Goal: Transaction & Acquisition: Purchase product/service

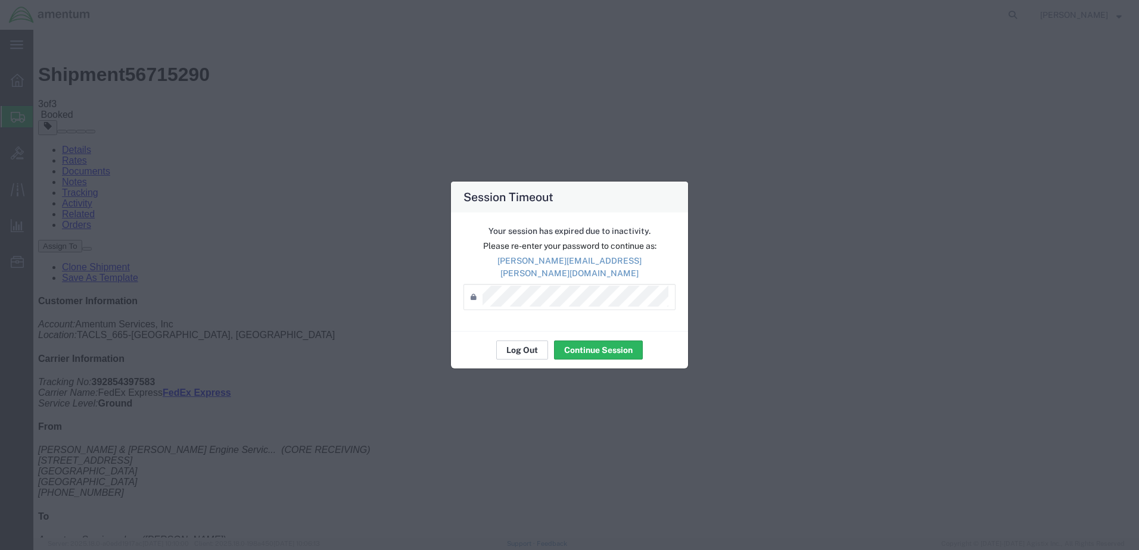
click at [517, 347] on button "Log Out" at bounding box center [522, 350] width 52 height 19
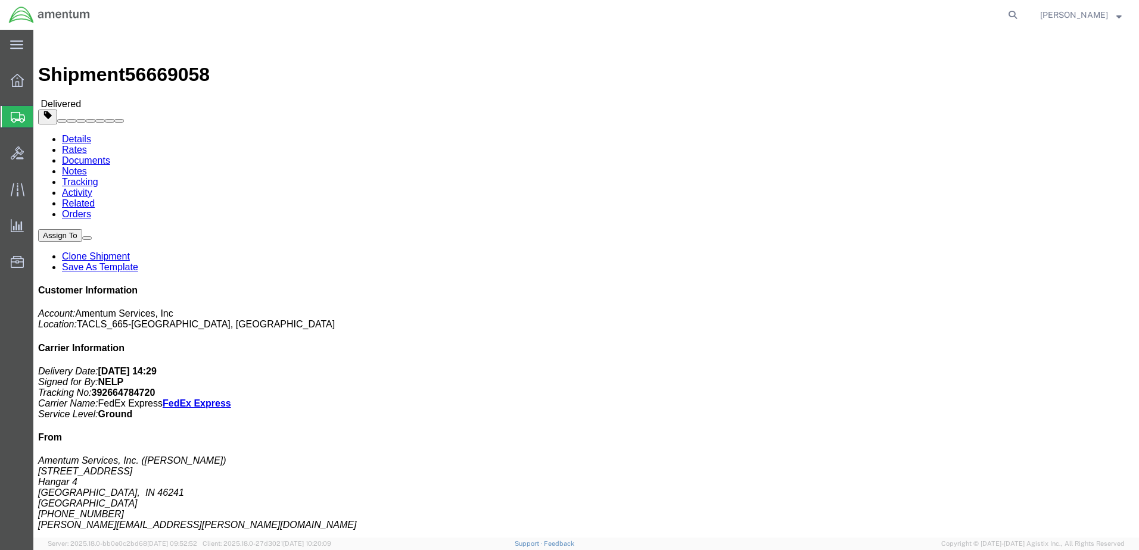
click link "Tracking"
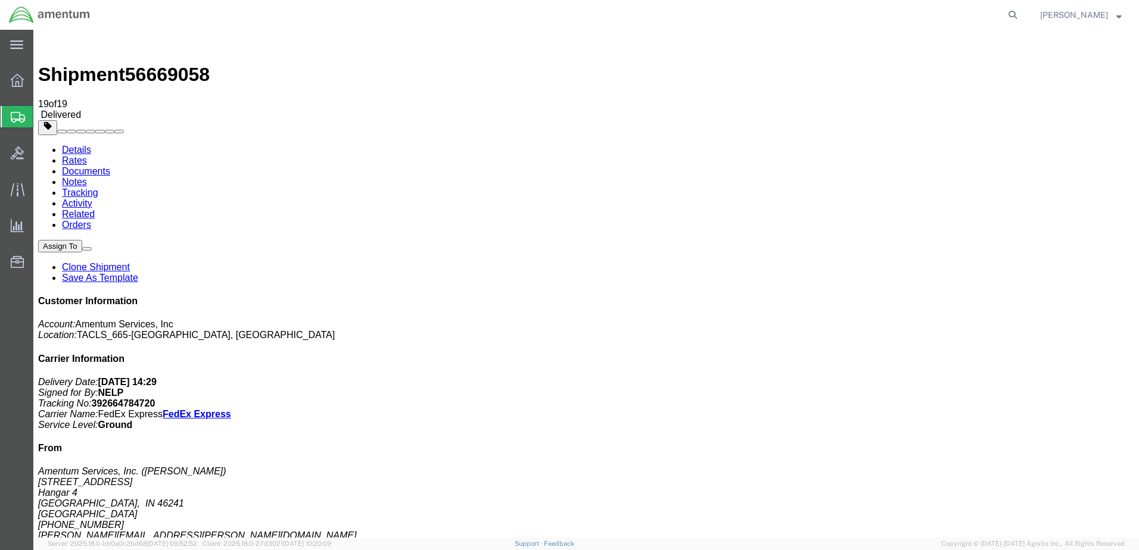
drag, startPoint x: 686, startPoint y: 153, endPoint x: 746, endPoint y: 154, distance: 59.6
click at [77, 145] on link "Details" at bounding box center [76, 150] width 29 height 10
click at [15, 79] on icon at bounding box center [17, 80] width 13 height 13
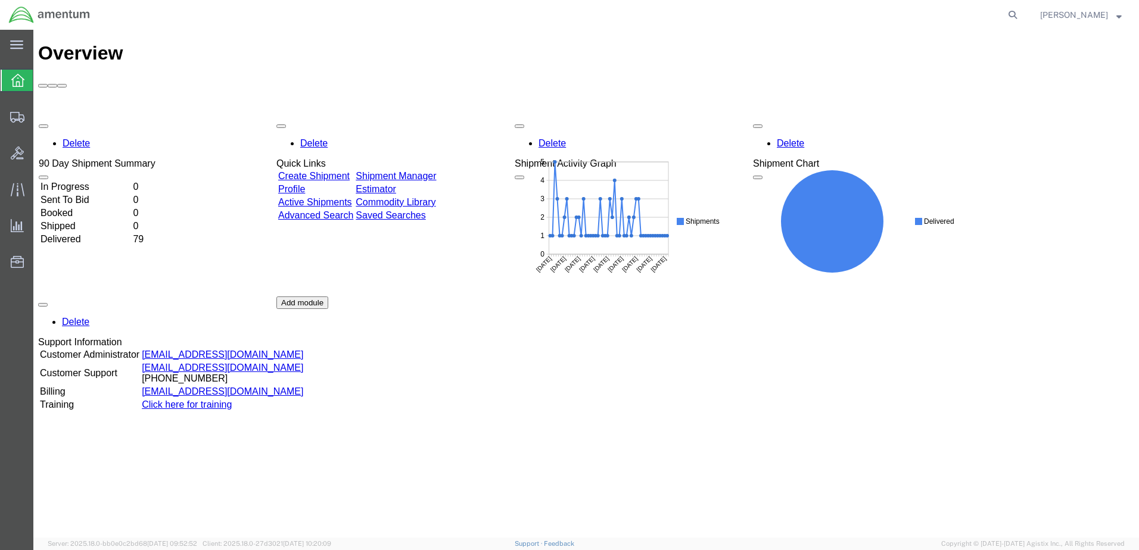
click at [83, 175] on div "Delete 90 Day Shipment Summary In Progress 0 Sent To Bid 0 Booked 0 Shipped 0 D…" at bounding box center [586, 296] width 1096 height 357
click at [436, 171] on link "Shipment Manager" at bounding box center [396, 176] width 80 height 10
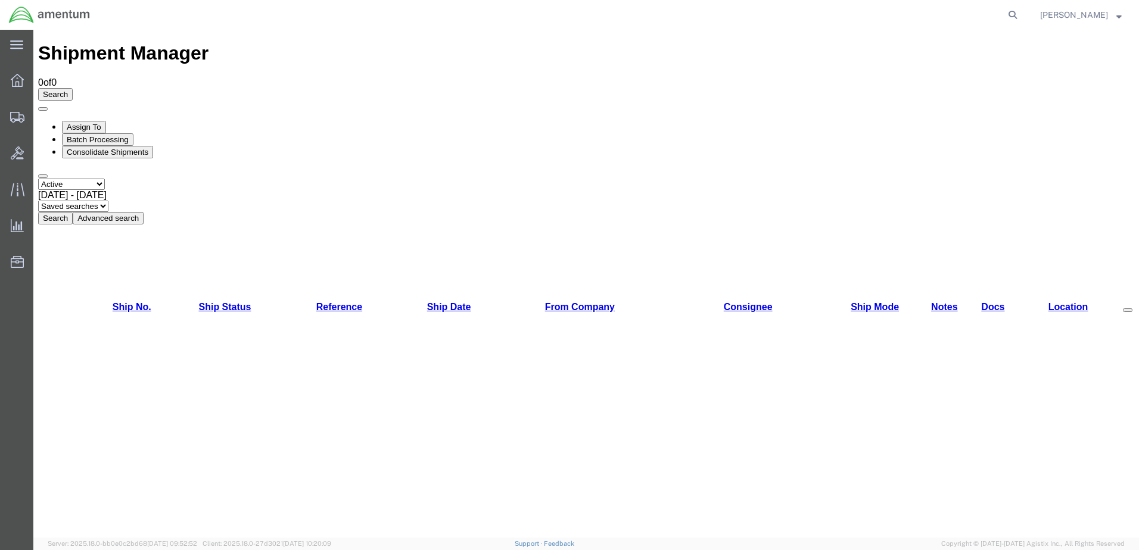
click at [253, 190] on div "Aug 9th 2025 - Sep 9th 2025" at bounding box center [586, 195] width 1096 height 11
click at [73, 212] on button "Search" at bounding box center [55, 218] width 35 height 13
click at [41, 119] on span "Shipments" at bounding box center [37, 117] width 8 height 24
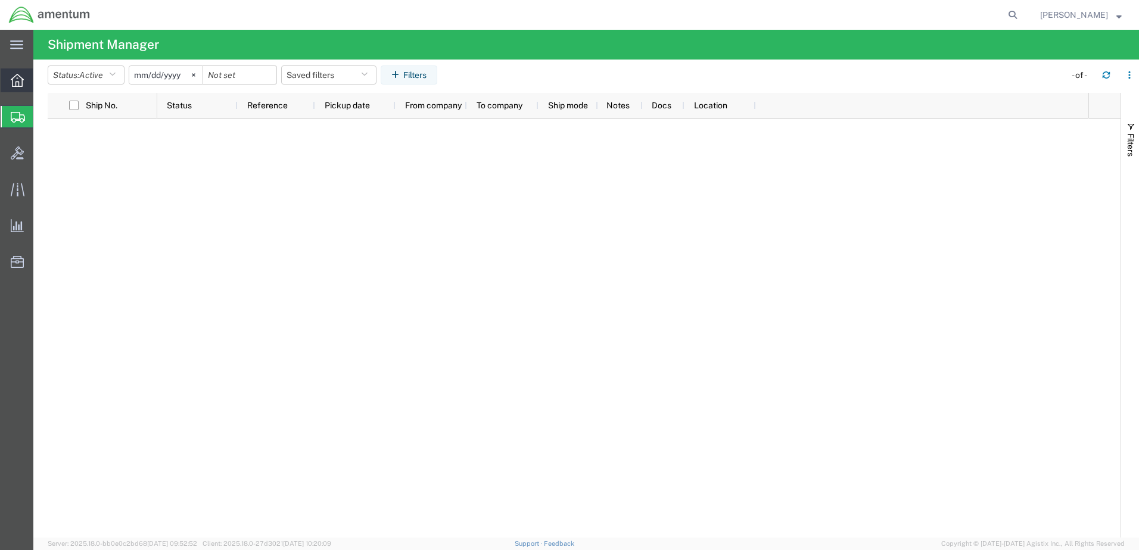
click at [20, 81] on icon at bounding box center [17, 80] width 13 height 13
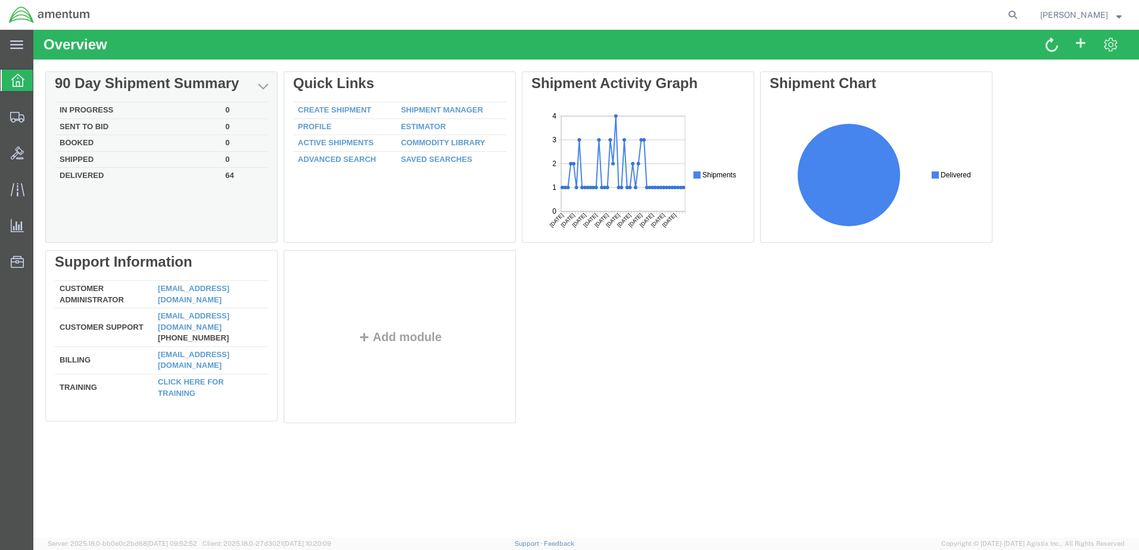
click at [89, 177] on td "Delivered" at bounding box center [138, 175] width 166 height 14
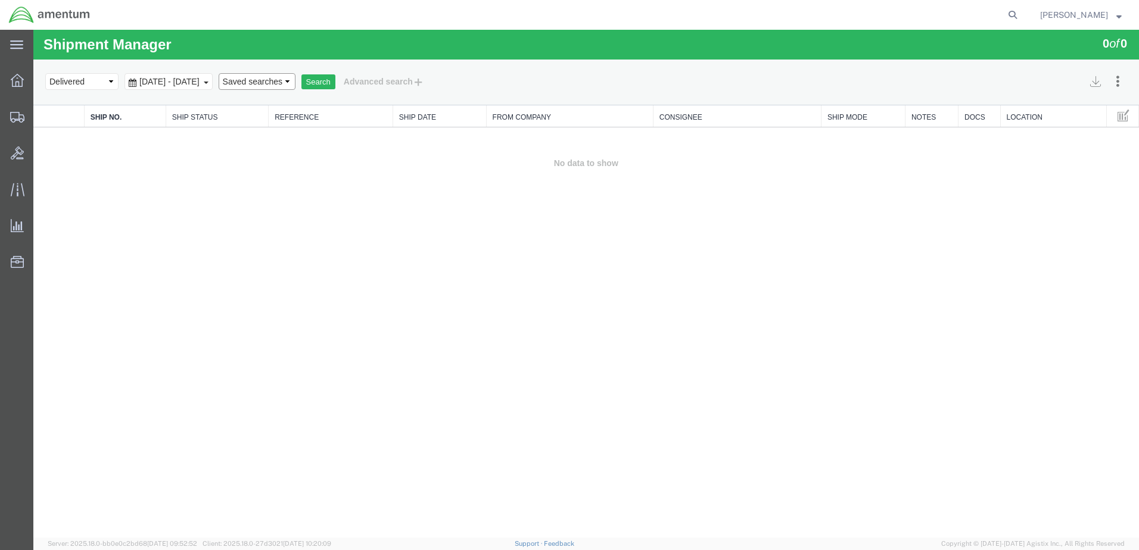
click at [295, 83] on select "Saved searches" at bounding box center [257, 81] width 77 height 17
click at [258, 63] on div "Search Assign To Batch Processing Consolidate Shipments Select status Active Al…" at bounding box center [586, 83] width 1106 height 46
click at [335, 85] on button "Search" at bounding box center [318, 81] width 34 height 15
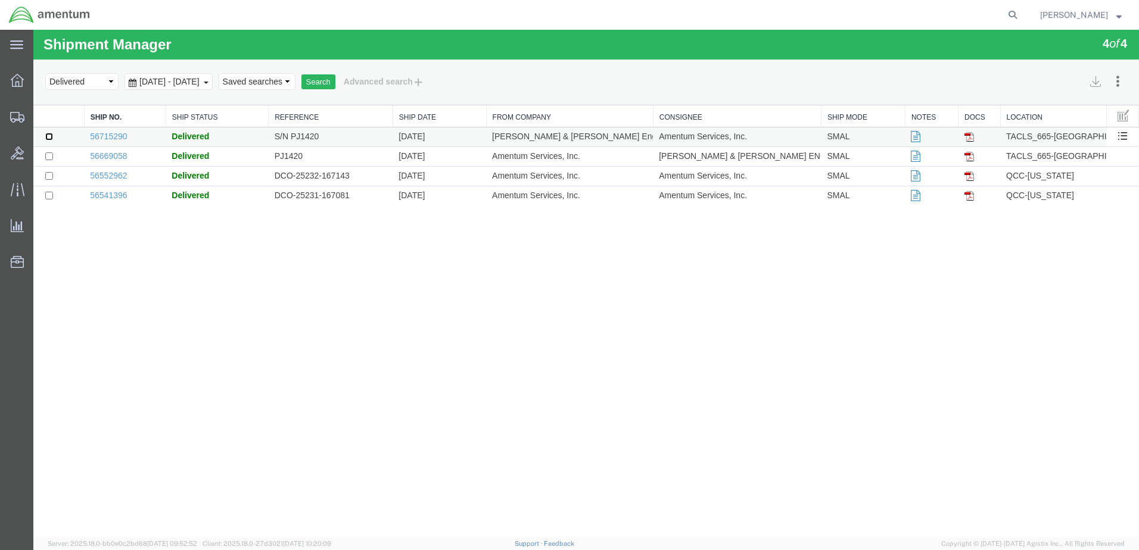
click at [50, 138] on input "checkbox" at bounding box center [49, 137] width 8 height 8
checkbox input "false"
click at [110, 138] on link "56715290" at bounding box center [108, 137] width 37 height 10
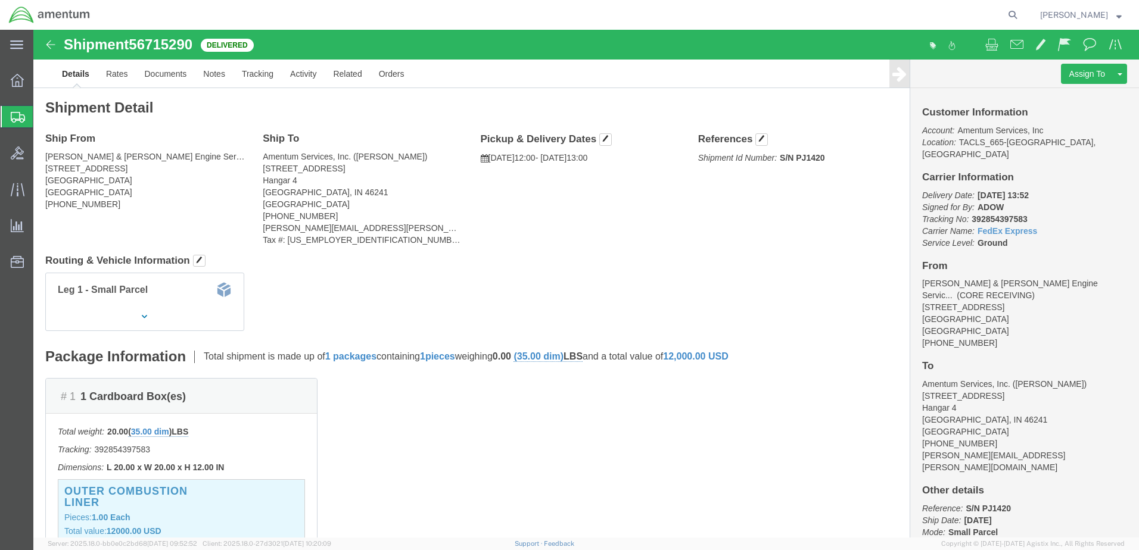
click at [0, 0] on span "Create Shipment" at bounding box center [0, 0] width 0 height 0
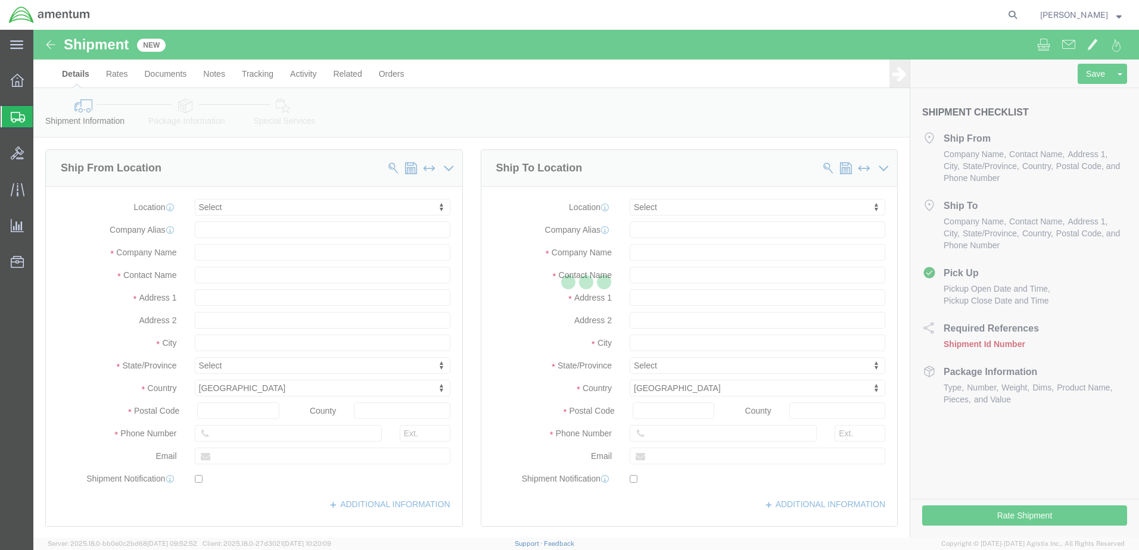
select select
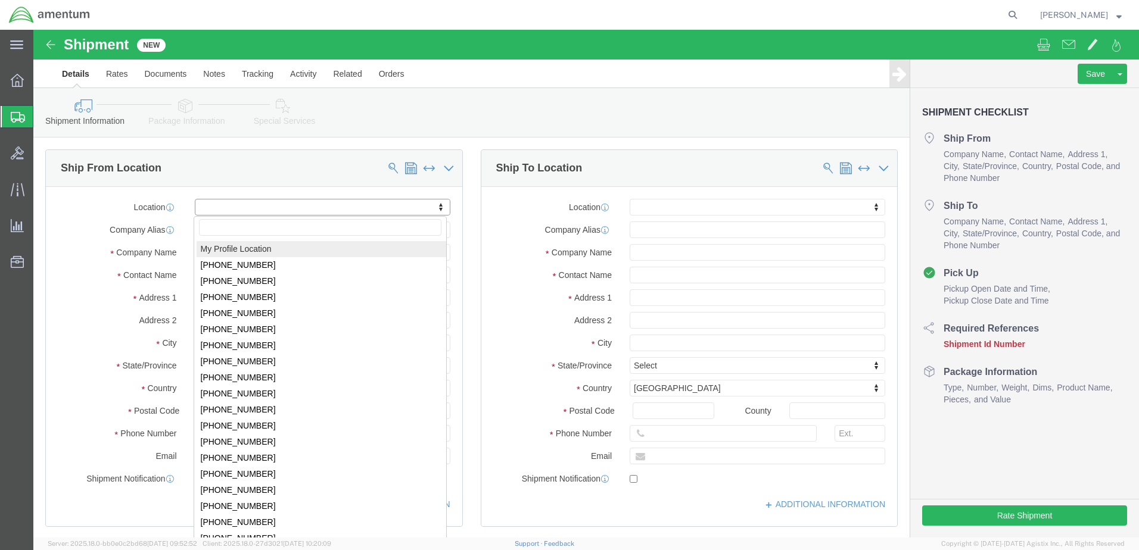
select select "MYPROFILE"
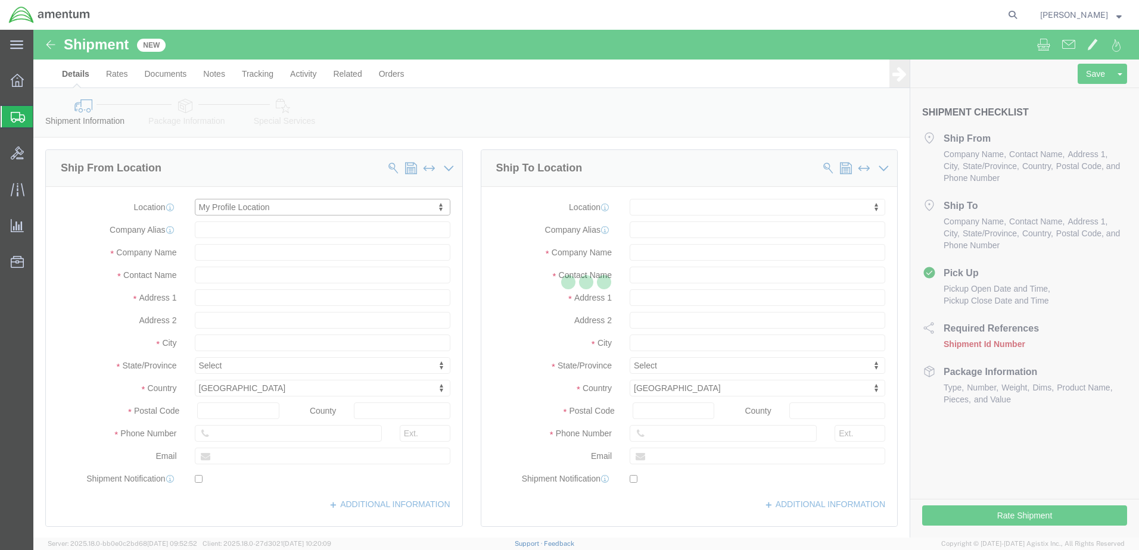
select select "IN"
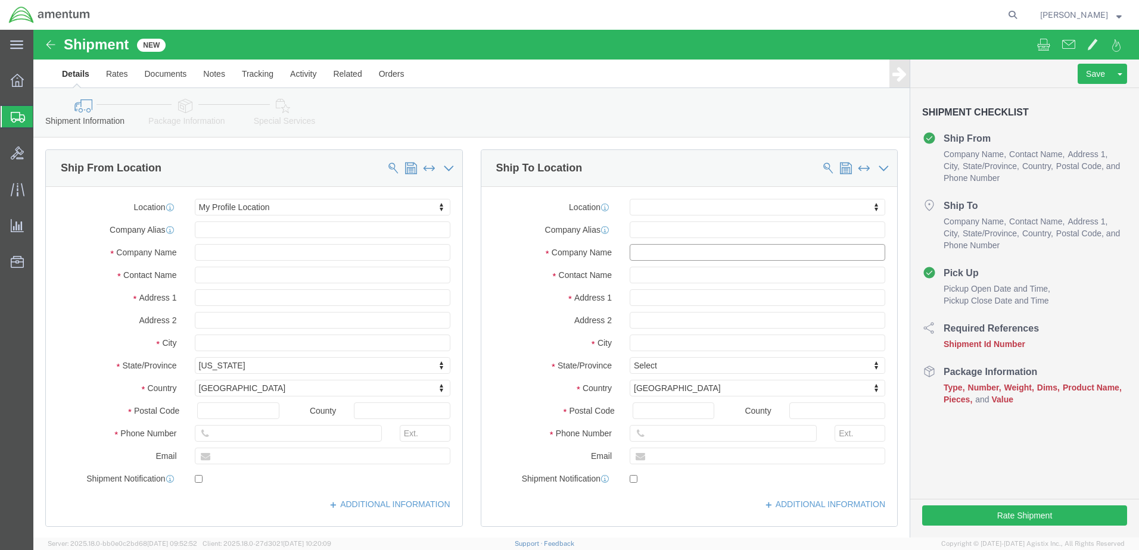
click input "text"
type input "pra"
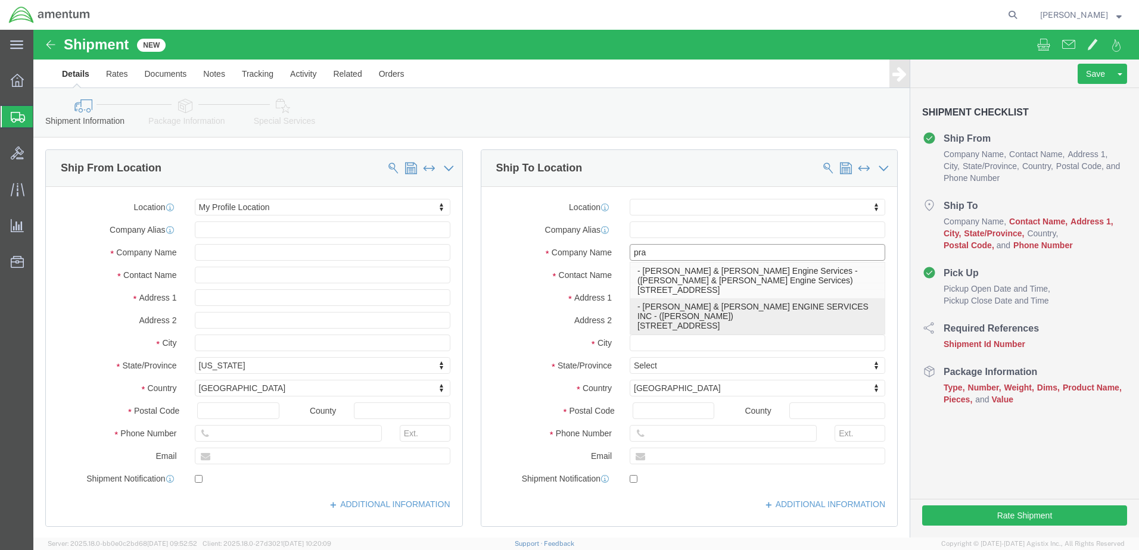
click p "- PRATT & WHITNEY ENGINE SERVICES INC - (James Wormsbacher) 710 WESTLAKE PARKWA…"
select select "GA"
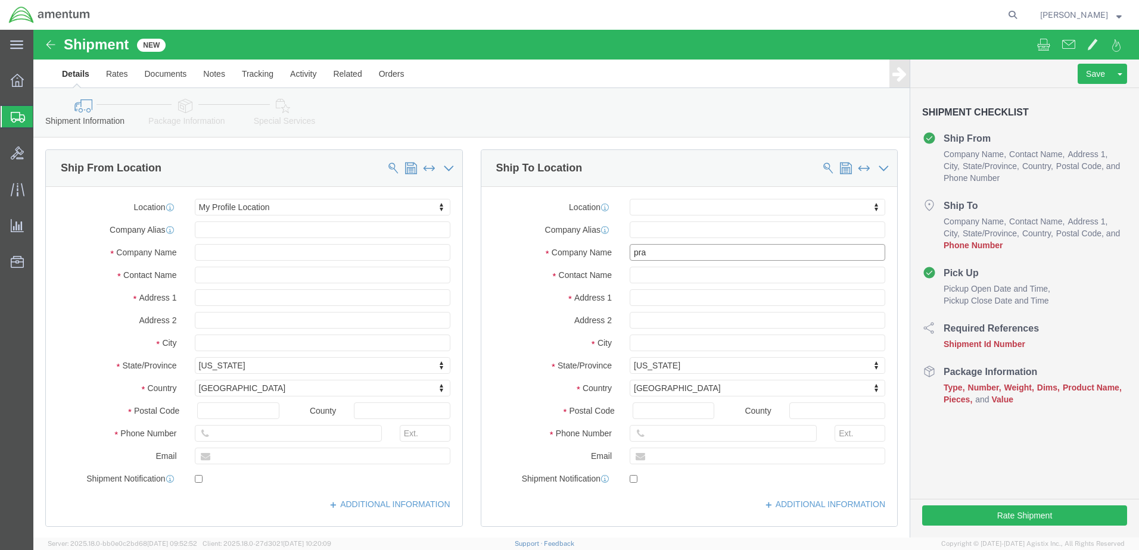
type input "PRATT & WHITNEY ENGINE SERVICES INC"
click input "text"
type input "[PHONE_NUMBER]"
click div "ADDITIONAL INFORMATION"
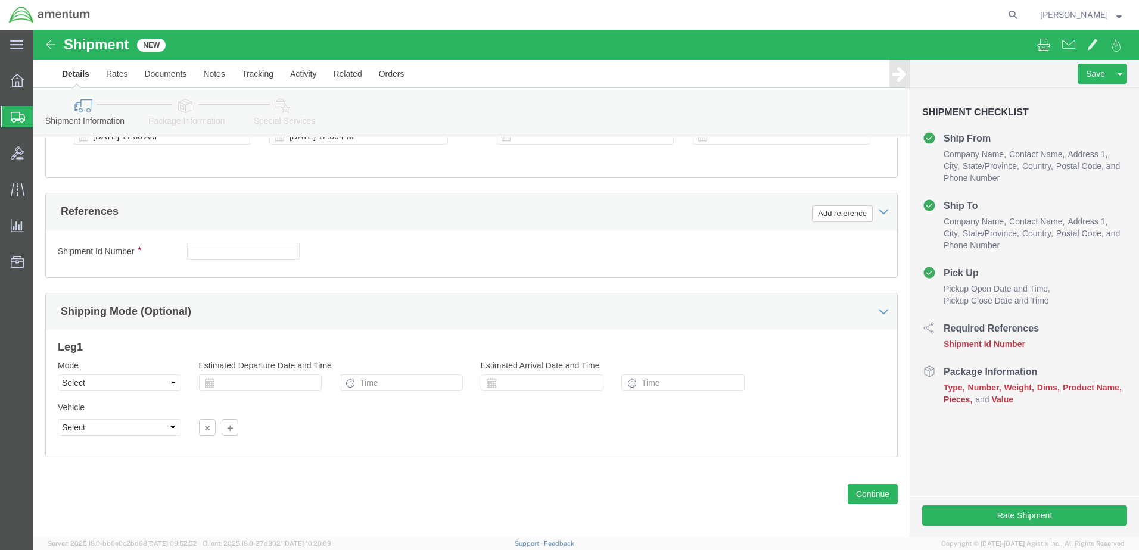
scroll to position [515, 0]
click input "text"
type input "PJ1420 Liner"
click button "Continue"
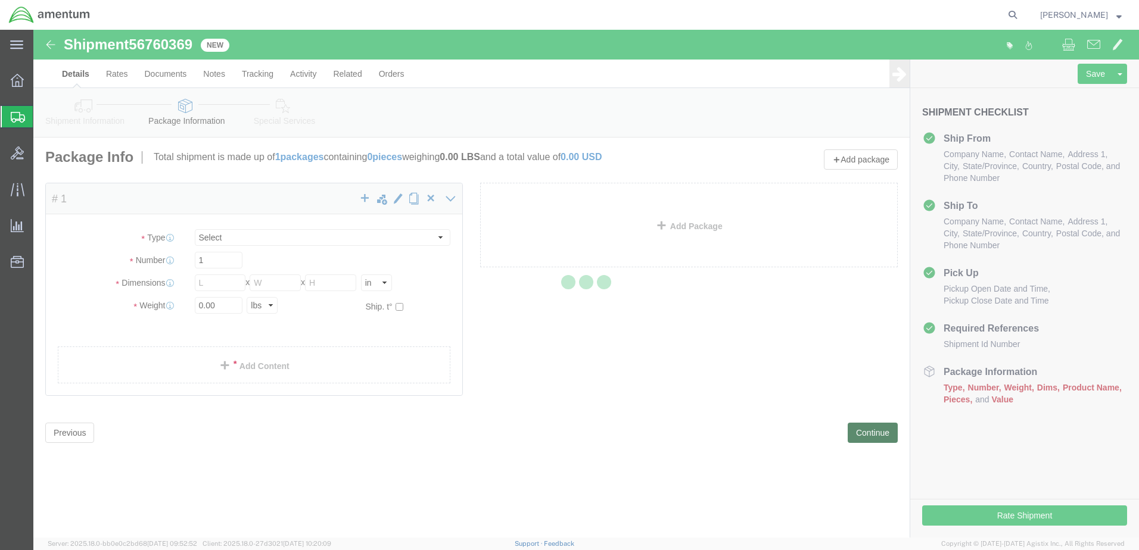
select select "CBOX"
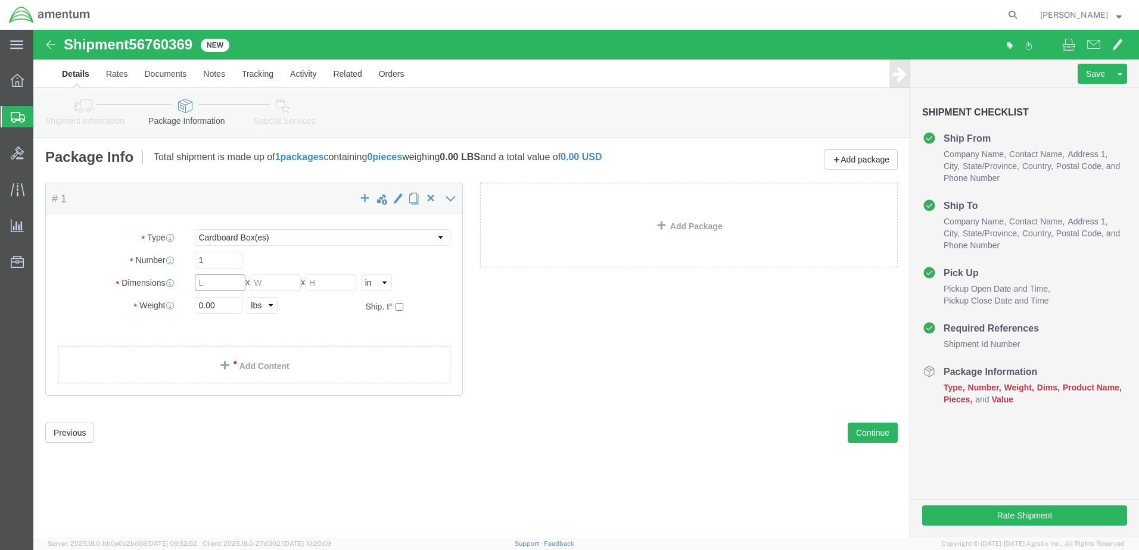
click input "text"
type input "20"
type input "12"
click input "0.00"
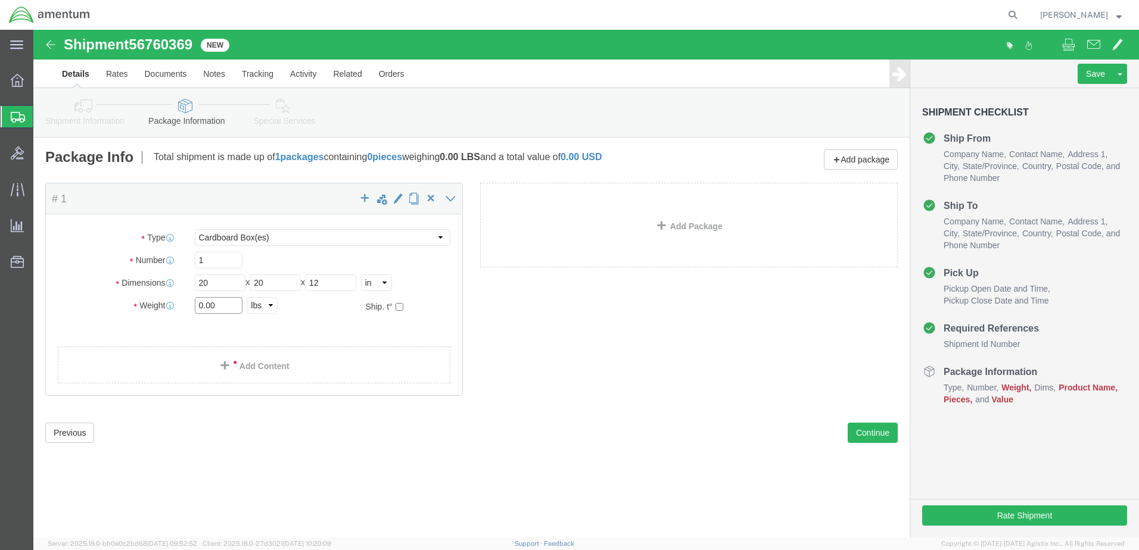
click input "0.00"
type input "20"
click div "Package Content # 1 x Package Type Select BCK Boxes Bale(s) Basket(s) Bolt(s) B…"
click link "Add Content"
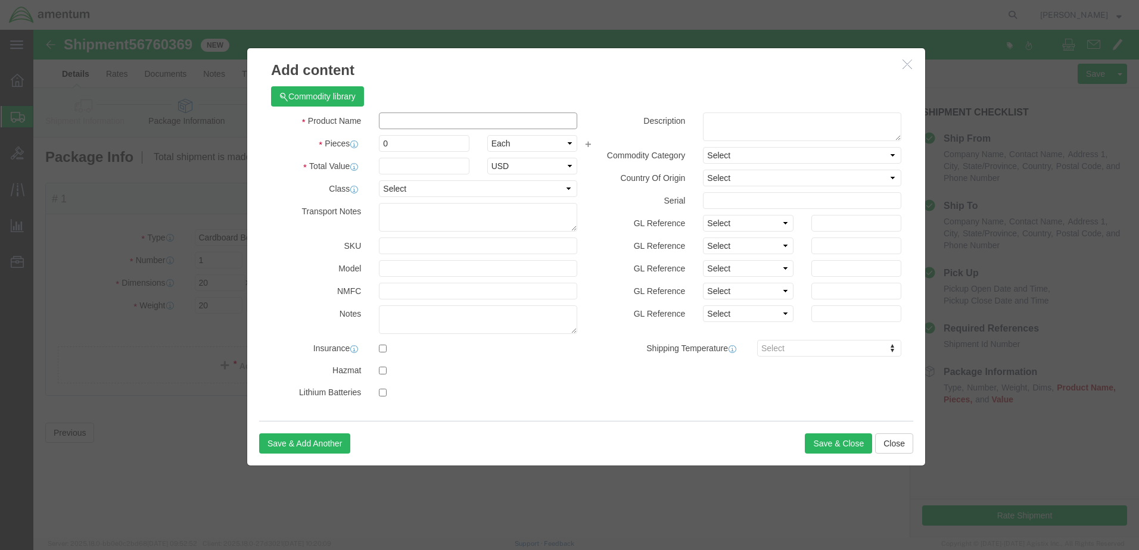
click input "text"
type input "PJ1420 Combustion Liner"
click input "0"
type input "1"
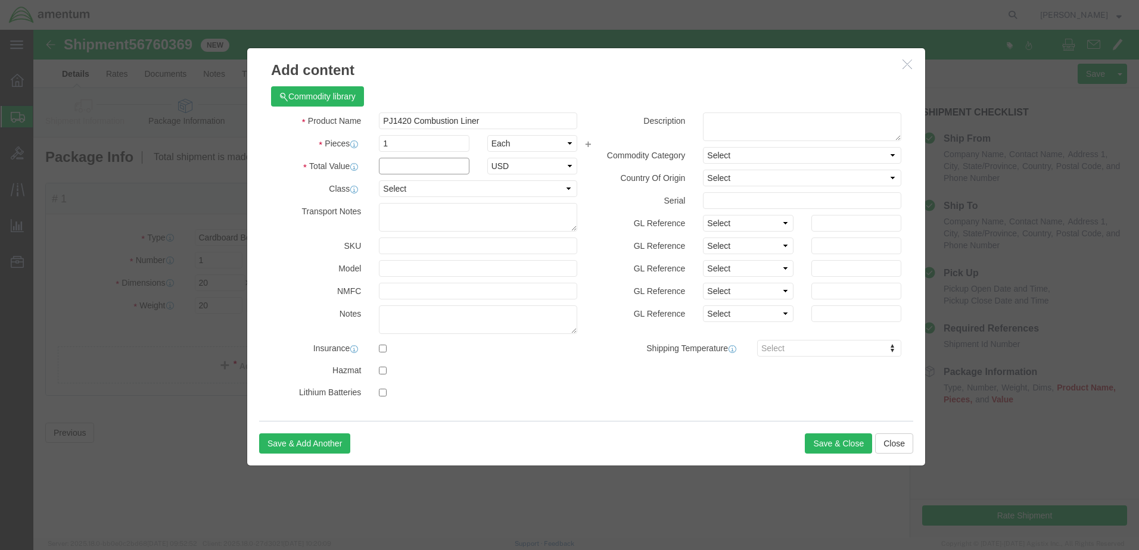
click input "text"
type input "10000"
click label
click input "checkbox"
checkbox input "true"
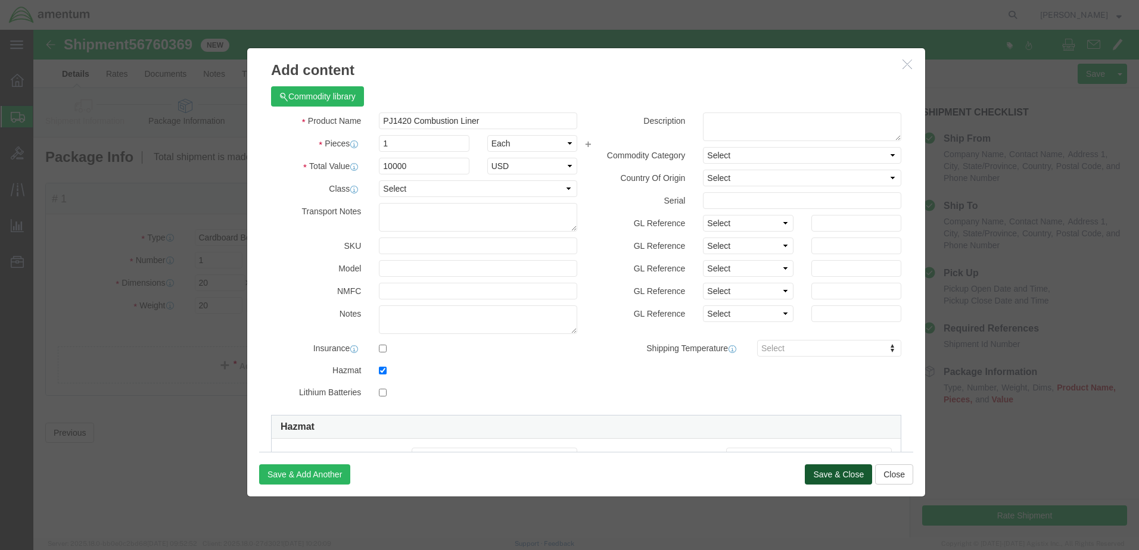
click button "Save & Close"
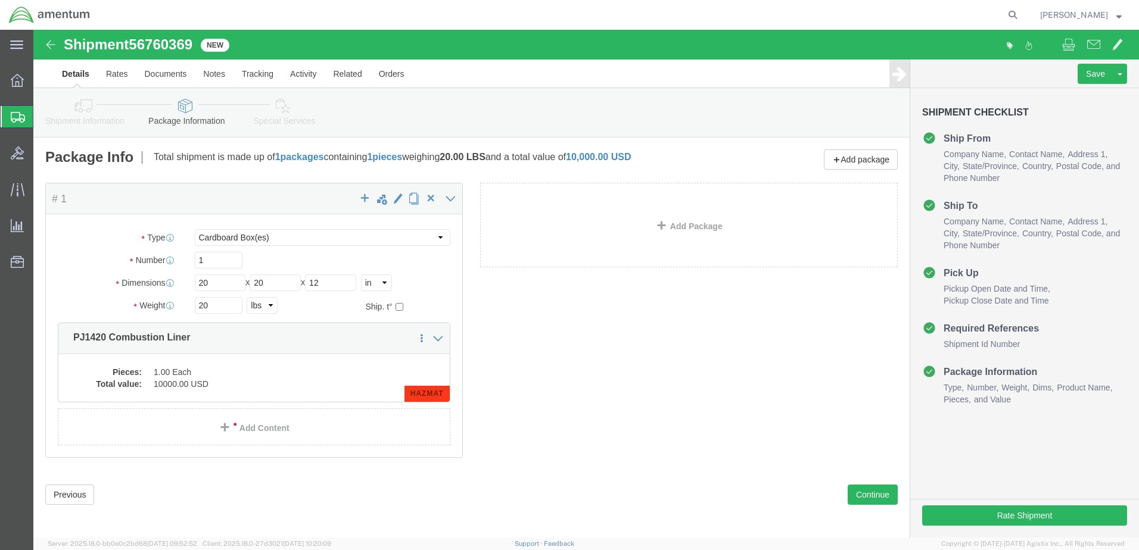
click dd "10000.00 USD"
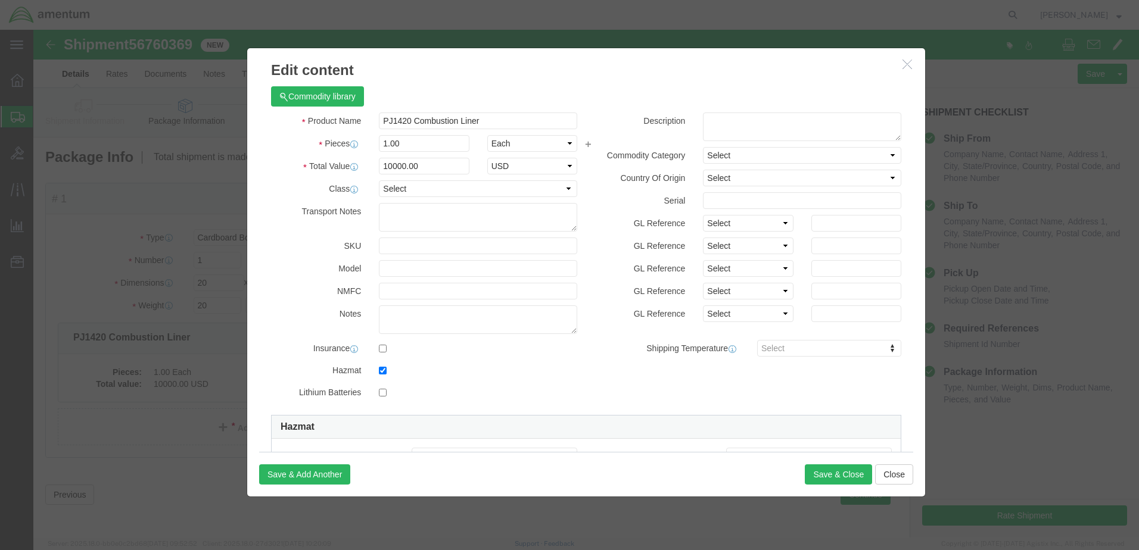
drag, startPoint x: 339, startPoint y: 337, endPoint x: 342, endPoint y: 343, distance: 6.1
click div
click input "checkbox"
checkbox input "false"
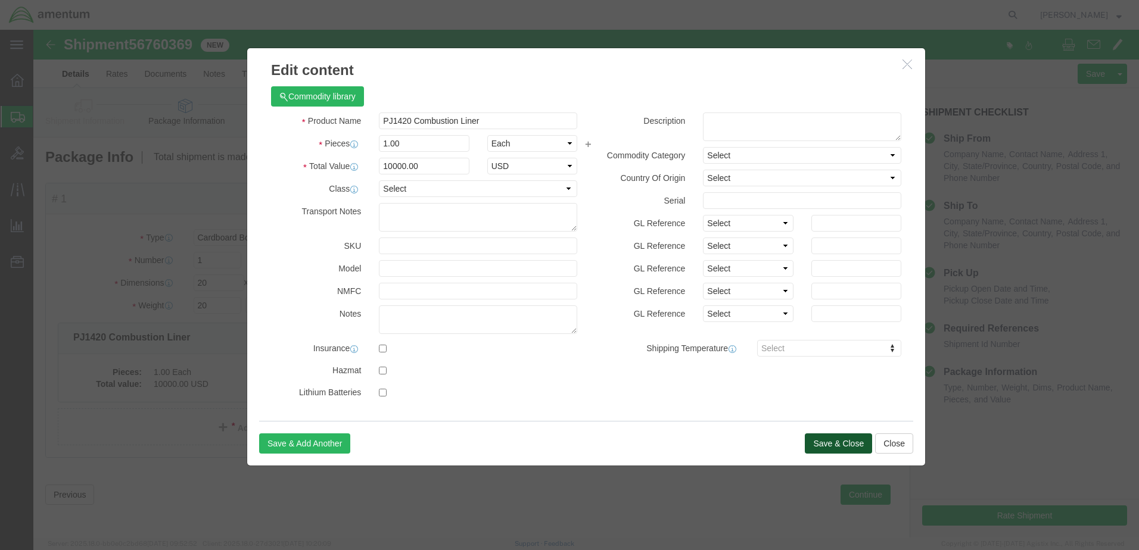
click button "Save & Close"
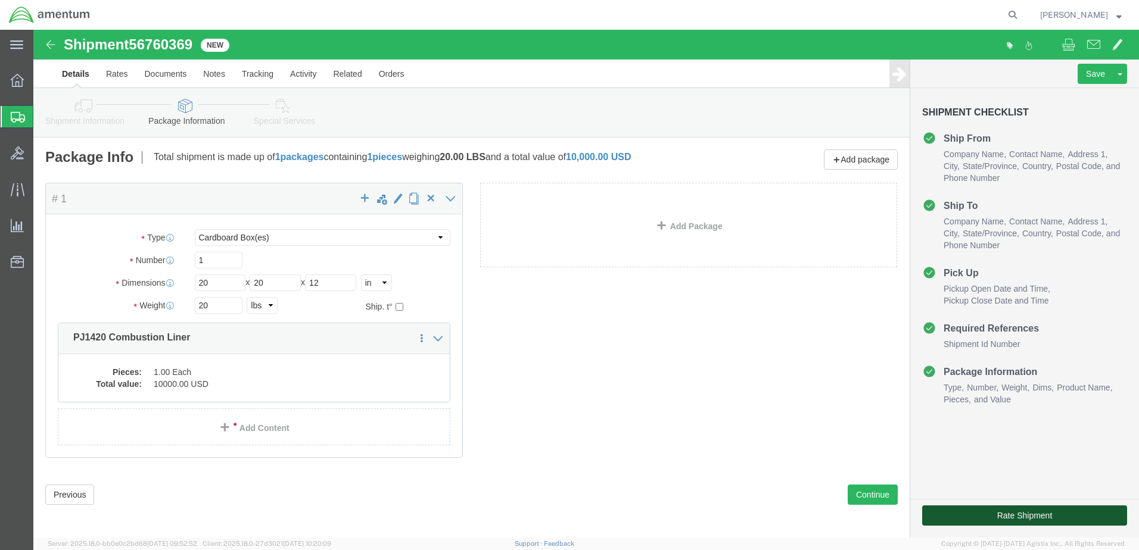
click button "Rate Shipment"
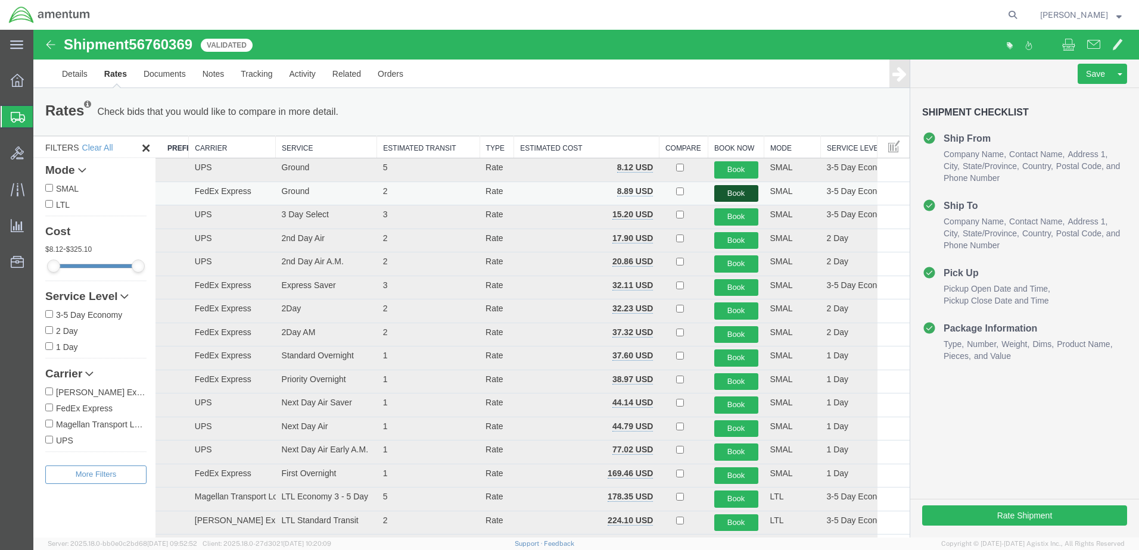
click at [720, 194] on button "Book" at bounding box center [736, 193] width 44 height 17
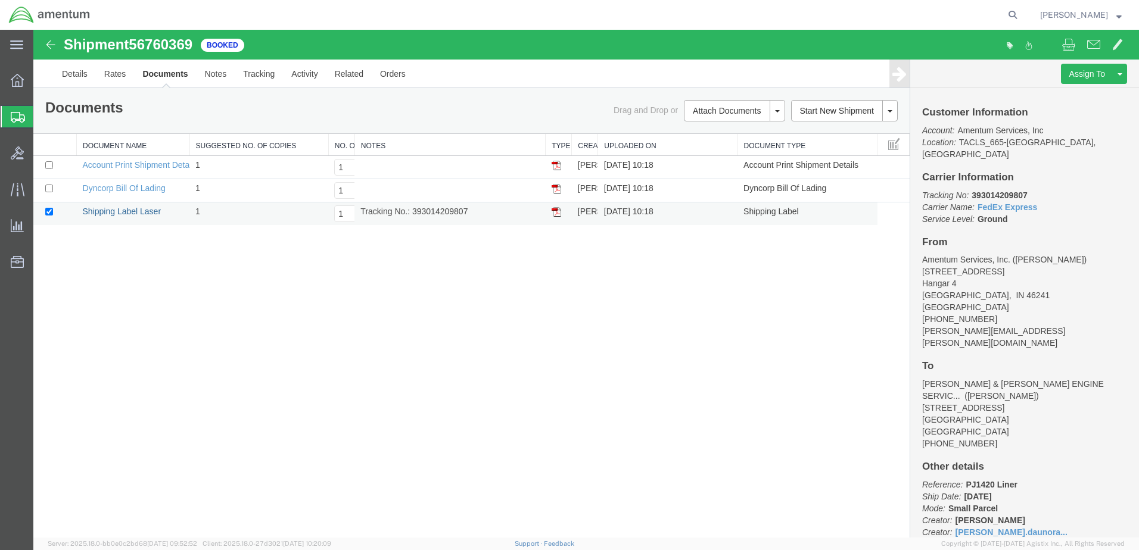
drag, startPoint x: 144, startPoint y: 214, endPoint x: 178, endPoint y: 207, distance: 35.2
click at [144, 214] on link "Shipping Label Laser" at bounding box center [122, 212] width 79 height 10
click at [17, 81] on icon at bounding box center [17, 80] width 13 height 13
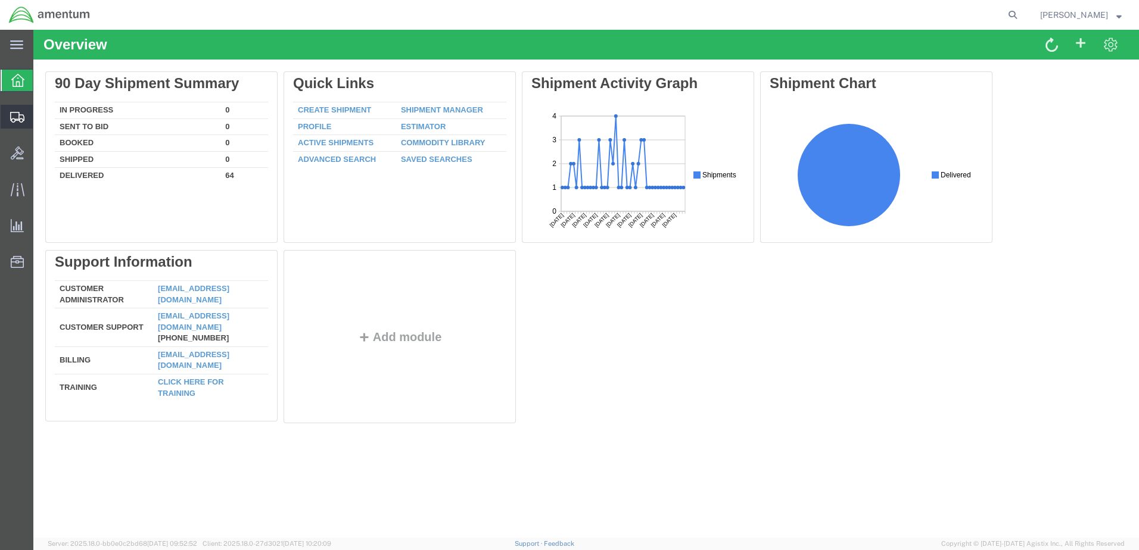
drag, startPoint x: 11, startPoint y: 117, endPoint x: 18, endPoint y: 119, distance: 8.1
click at [11, 116] on icon at bounding box center [17, 117] width 14 height 11
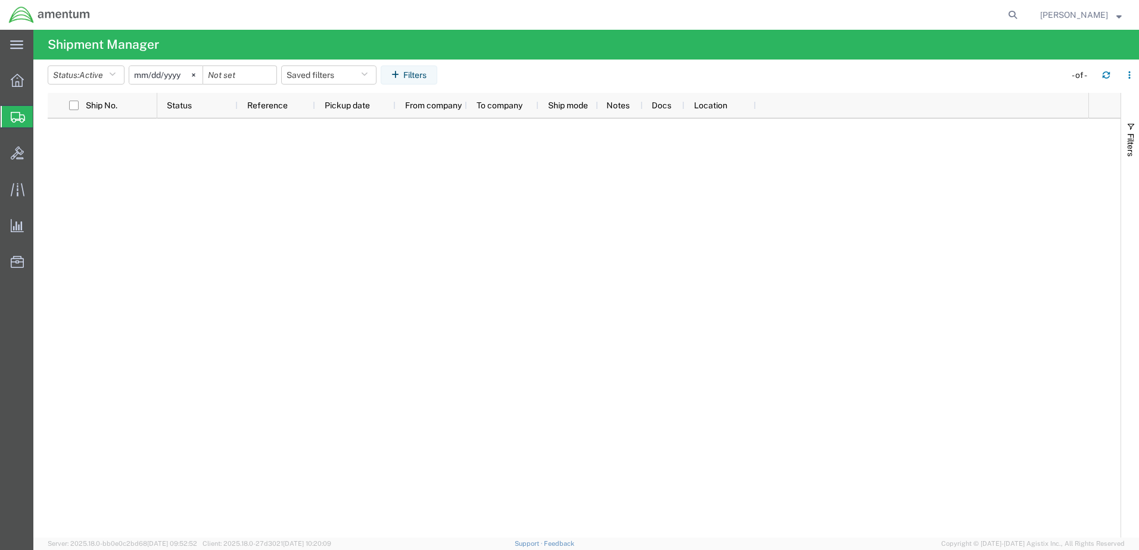
click at [42, 116] on span "Shipments" at bounding box center [38, 117] width 10 height 24
click at [0, 0] on span "Create Shipment" at bounding box center [0, 0] width 0 height 0
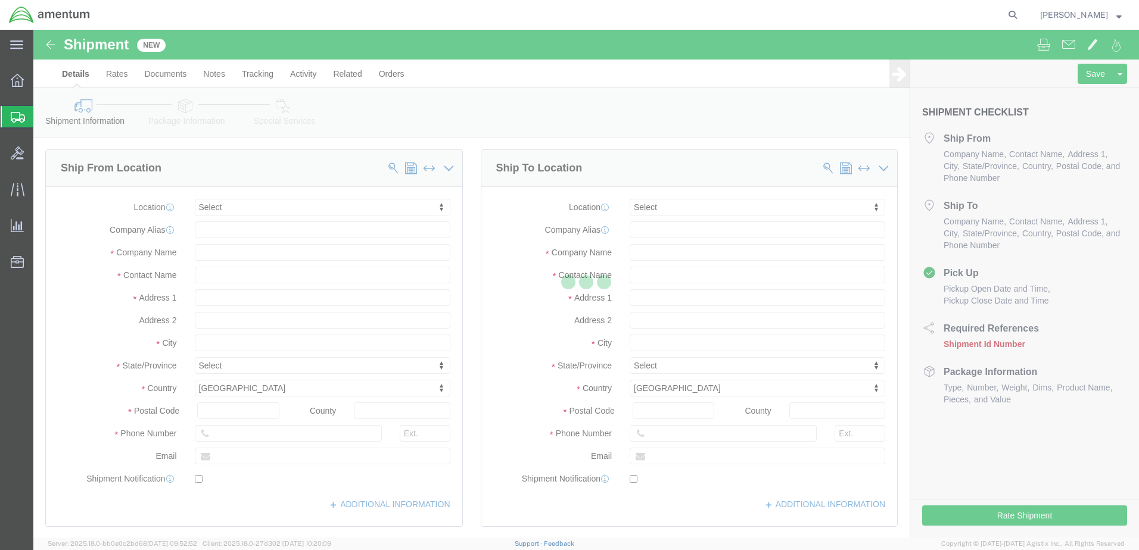
select select
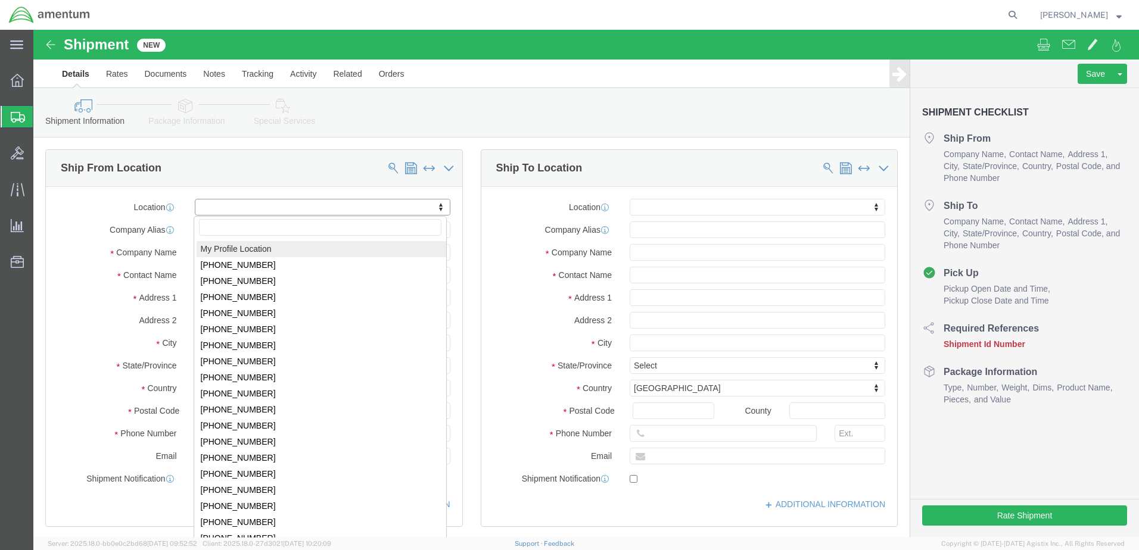
select select "MYPROFILE"
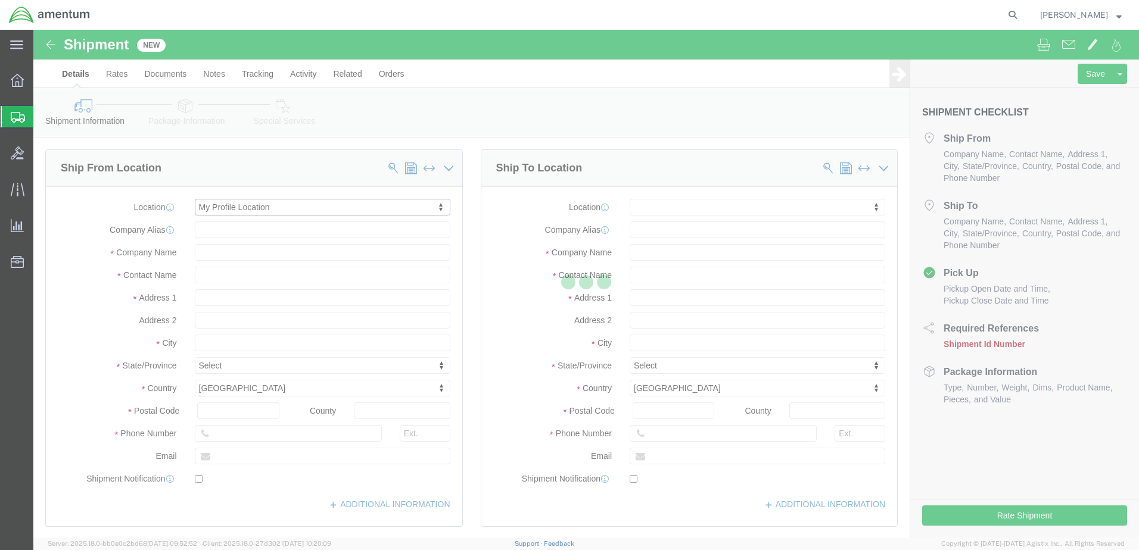
select select "IN"
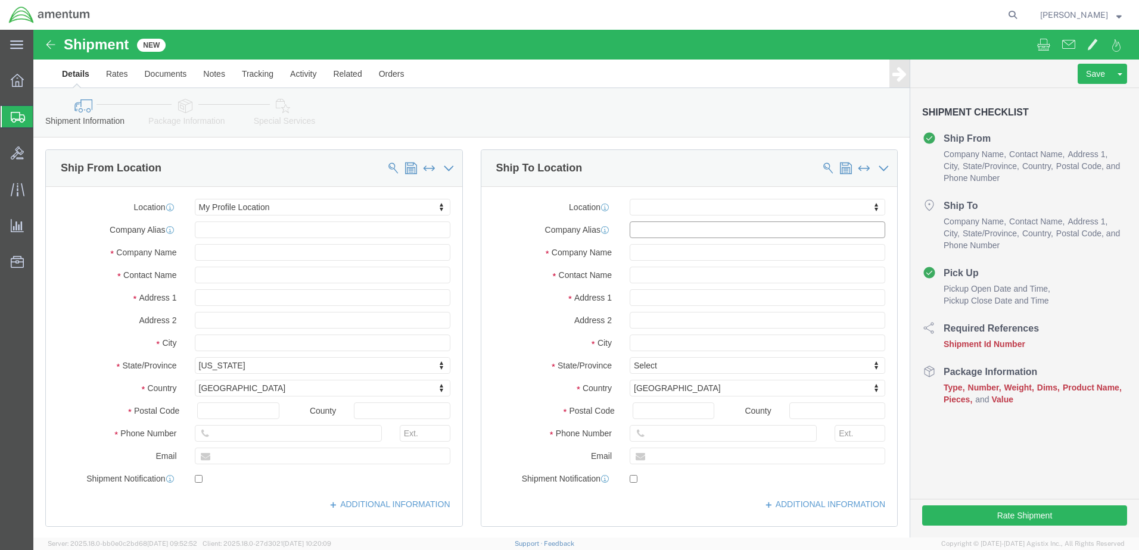
click input "text"
type input "prat"
drag, startPoint x: 621, startPoint y: 197, endPoint x: 586, endPoint y: 207, distance: 37.2
click div "prat pr"
click input "text"
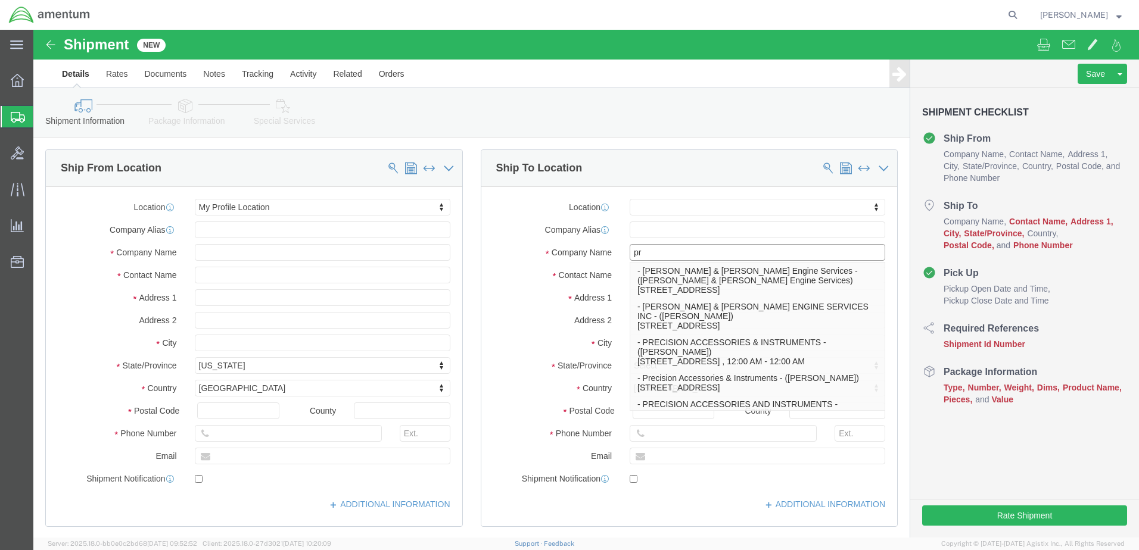
type input "pra"
click p "- PRATT & WHITNEY ENGINE SERVICES INC - (James Wormsbacher) 710 WESTLAKE PARKWA…"
select select "GA"
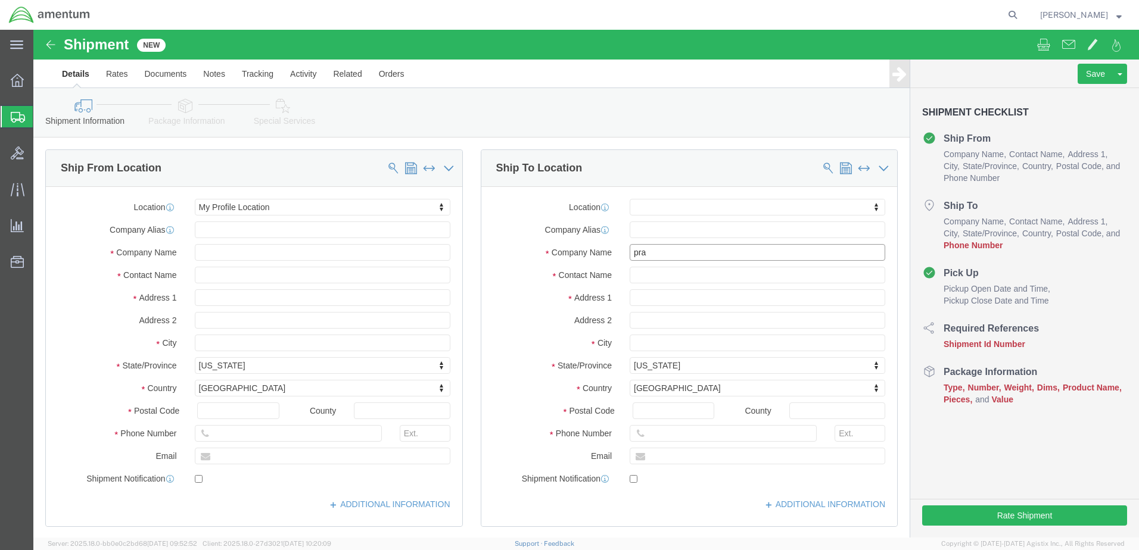
type input "PRATT & WHITNEY ENGINE SERVICES INC"
click input "text"
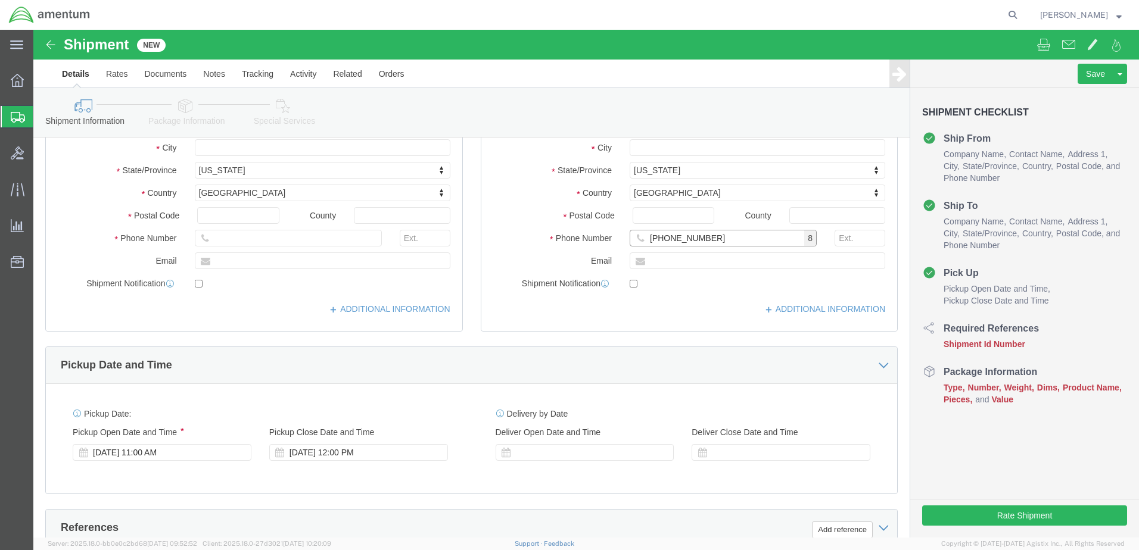
scroll to position [357, 0]
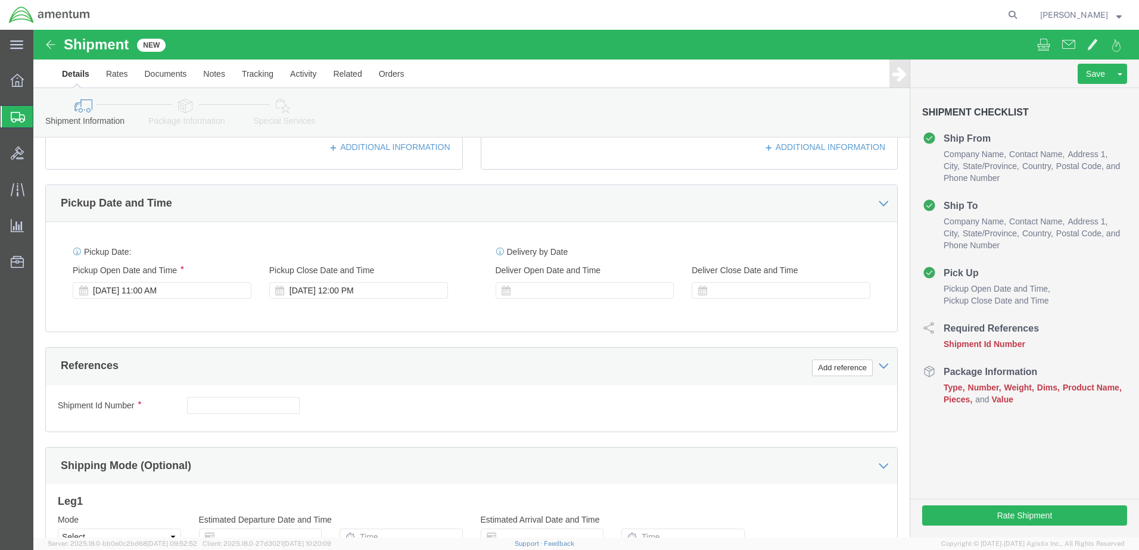
type input "[PHONE_NUMBER]"
click input "text"
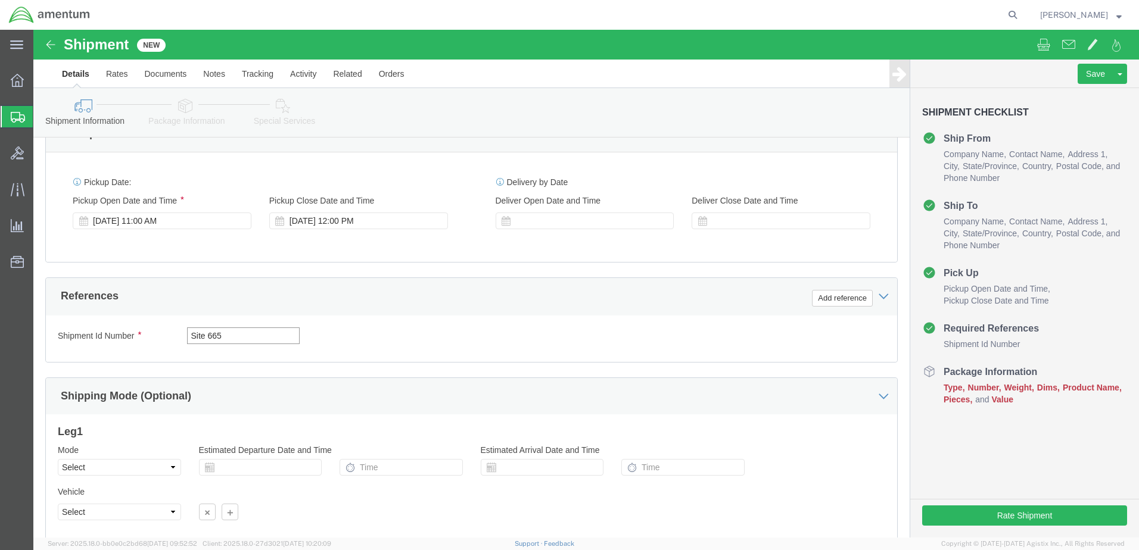
scroll to position [515, 0]
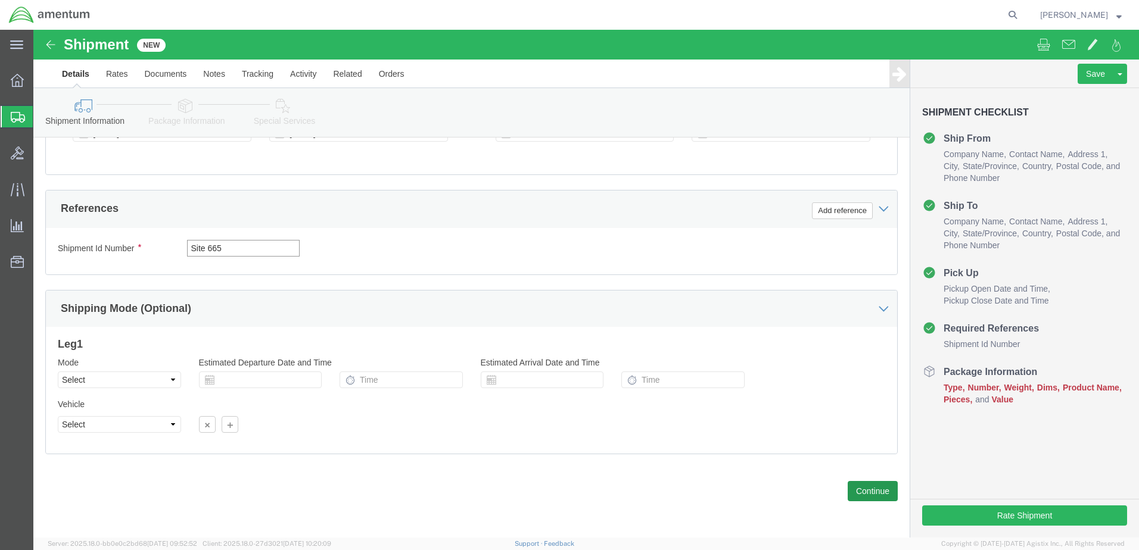
type input "Site 665"
click button "Continue"
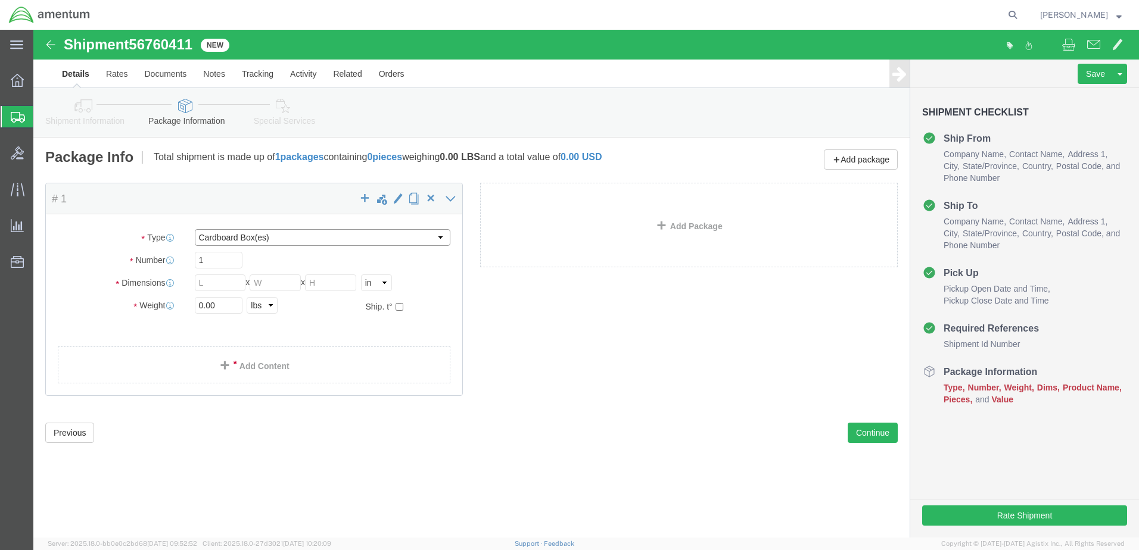
click select "Select BCK Boxes Bale(s) Basket(s) Bolt(s) Bottle(s) Buckets Bulk Bundle(s) Can…"
select select "VNPK"
click select "Select BCK Boxes Bale(s) Basket(s) Bolt(s) Bottle(s) Buckets Bulk Bundle(s) Can…"
click input "text"
type input "15"
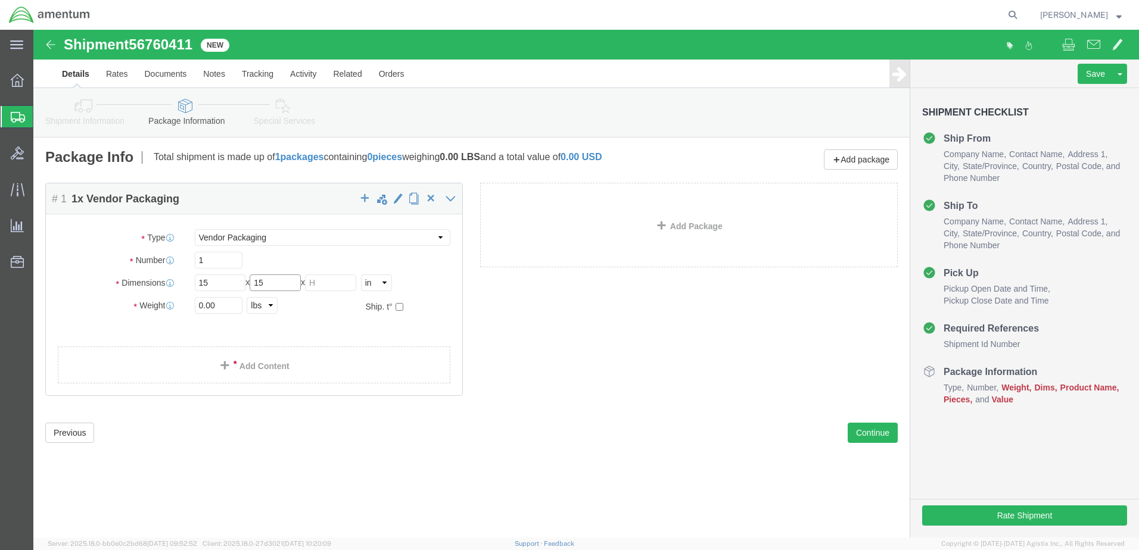
type input "15"
click input "0.00"
type input "18"
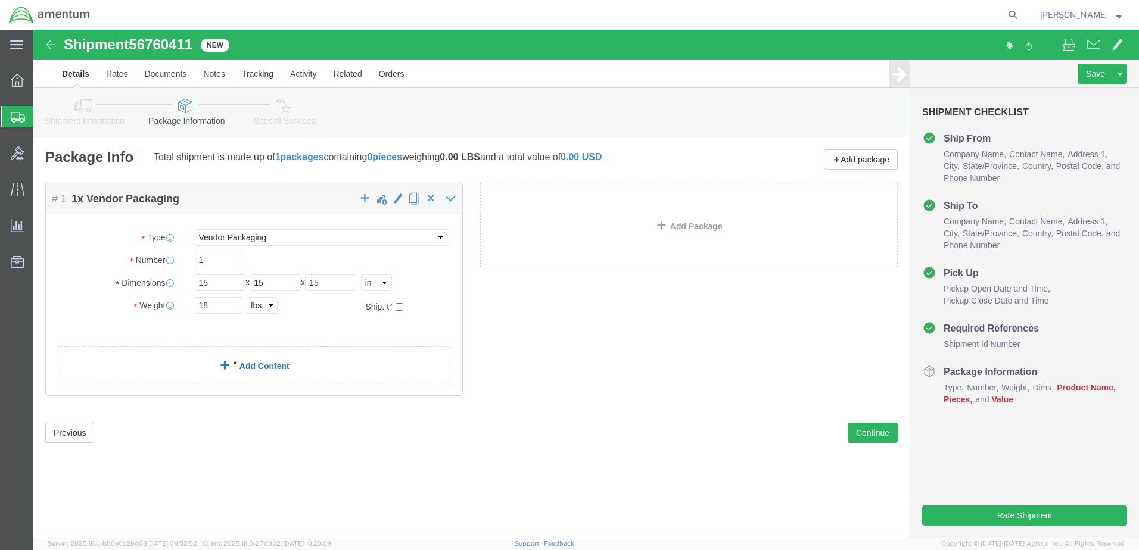
click div "Package Content # 1 1 x Vendor Packaging Package Type Select BCK Boxes Bale(s) …"
click link "Add Content"
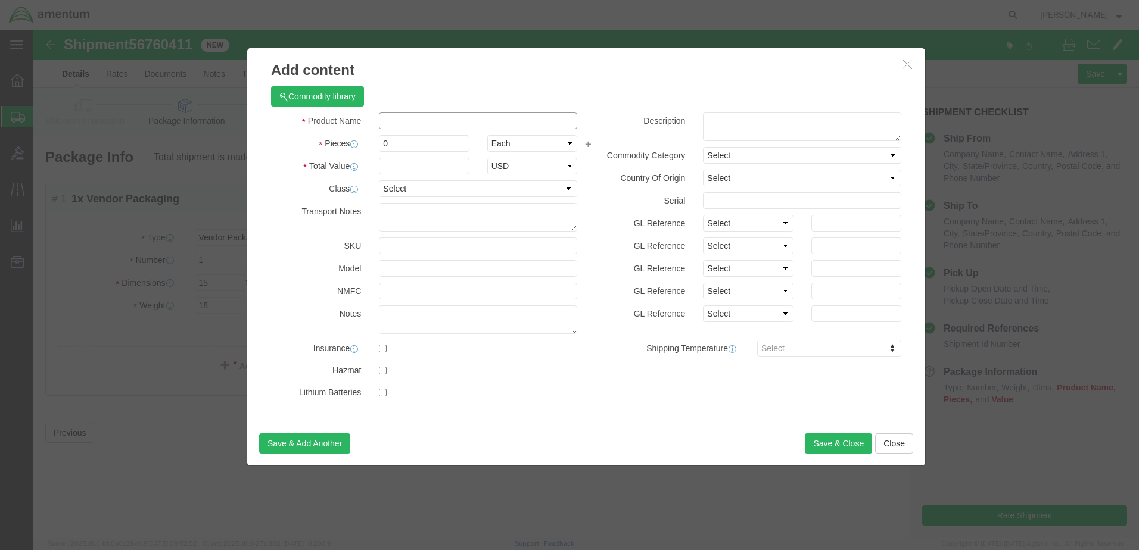
click input "text"
type input "HSi Crate"
click input "0"
type input "1"
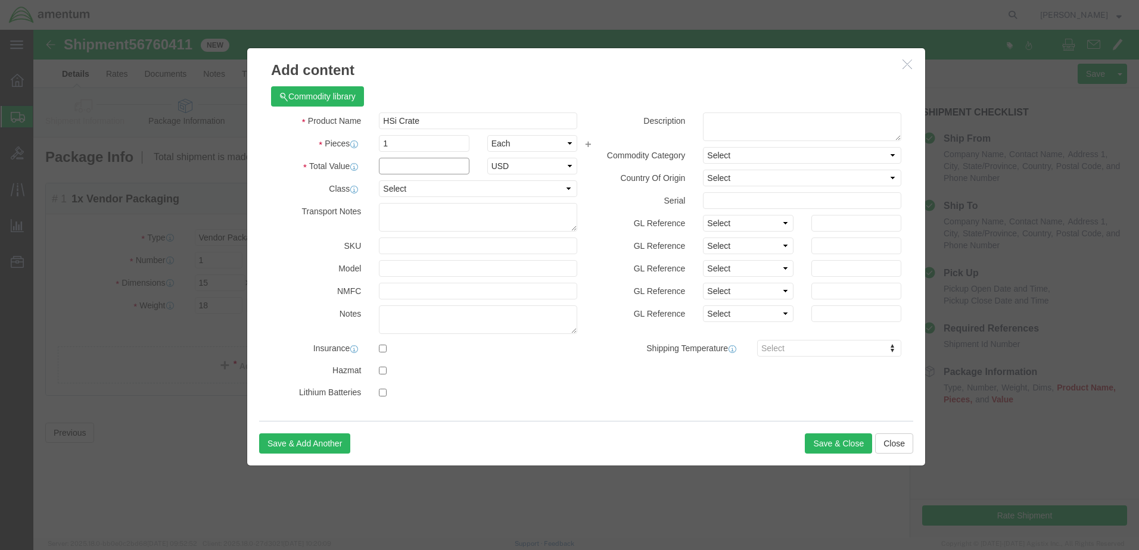
click input "text"
type input "500"
click textarea
click input "HSi Crate"
type input "HSI Crate"
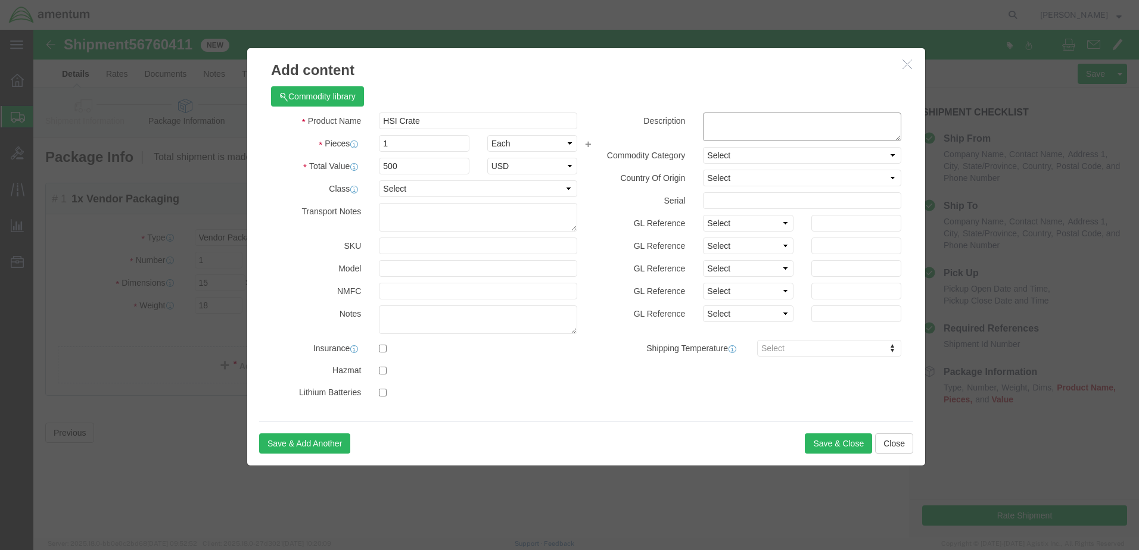
click textarea
type textarea "Hot Section Crate Return to PWC"
click button "Save & Close"
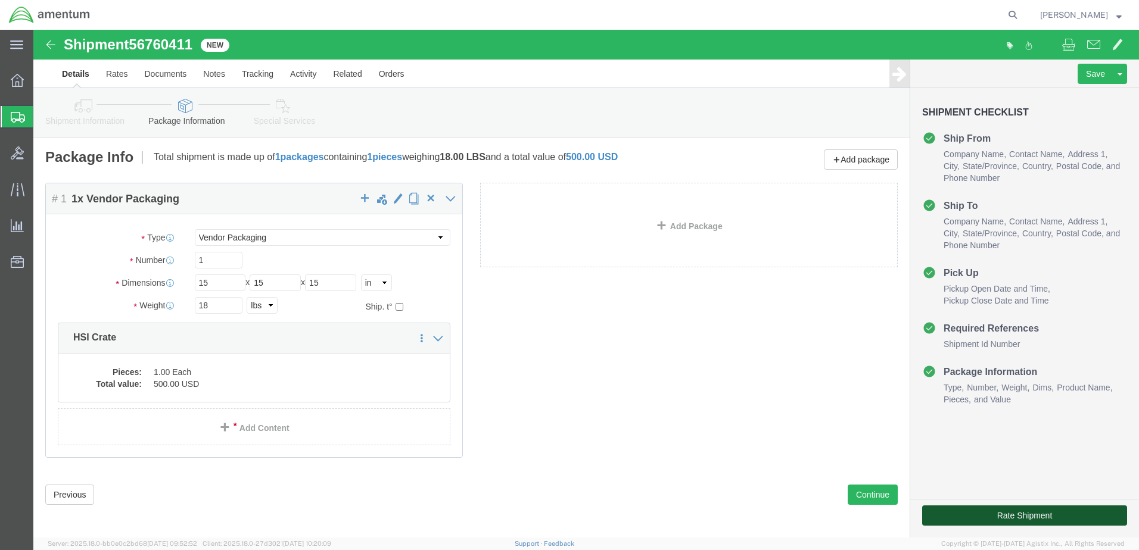
click button "Rate Shipment"
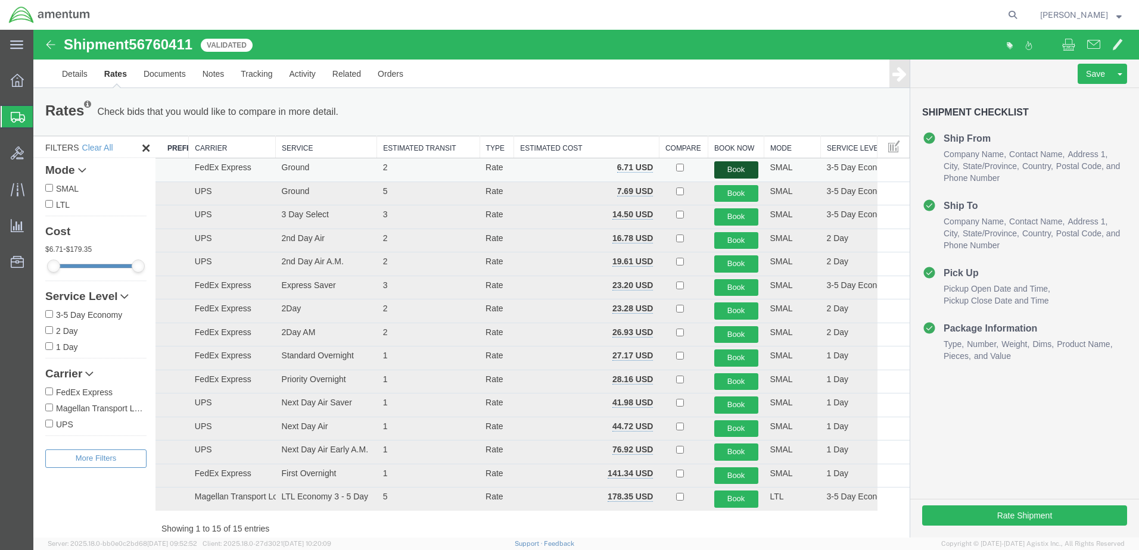
click at [726, 174] on button "Book" at bounding box center [736, 169] width 44 height 17
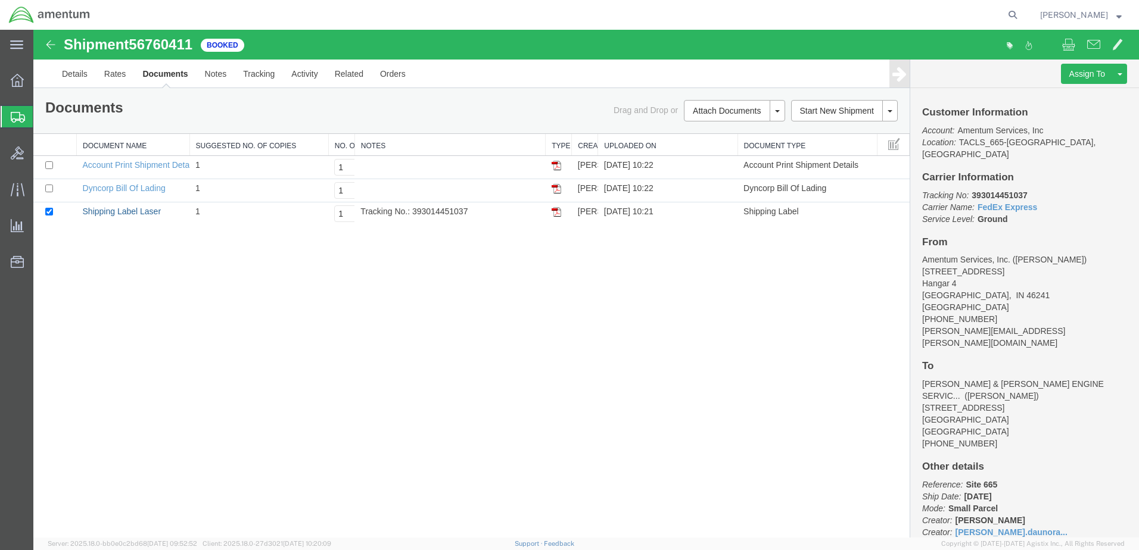
drag, startPoint x: 118, startPoint y: 215, endPoint x: 524, endPoint y: 133, distance: 414.4
click at [119, 215] on link "Shipping Label Laser" at bounding box center [122, 212] width 79 height 10
